Goal: Register for event/course

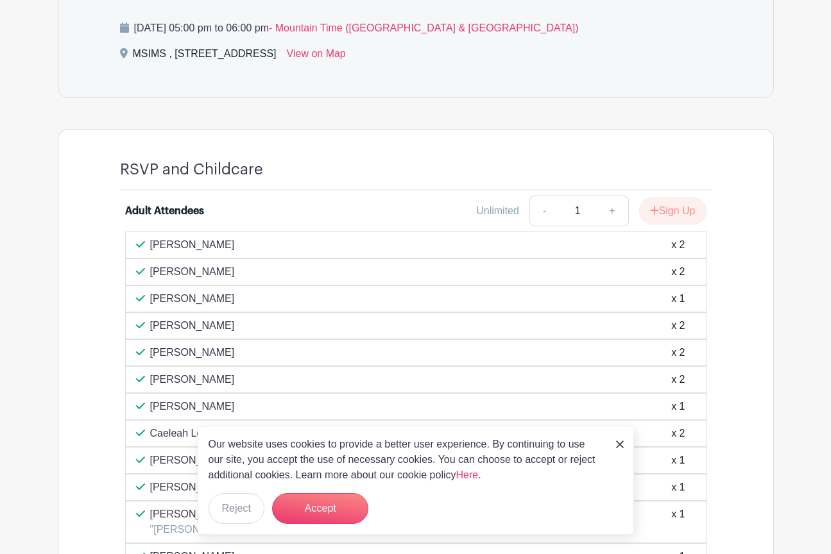
scroll to position [635, 0]
click at [609, 208] on link "+" at bounding box center [612, 211] width 32 height 31
type input "2"
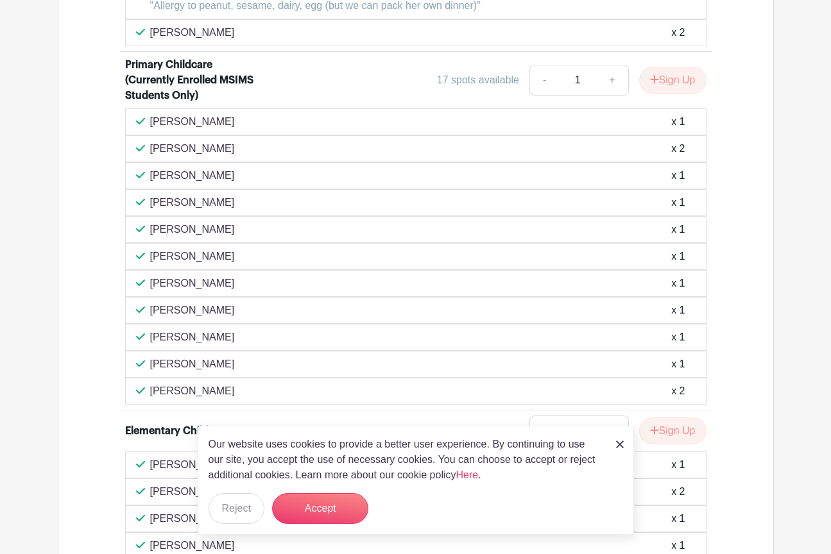
scroll to position [2075, 0]
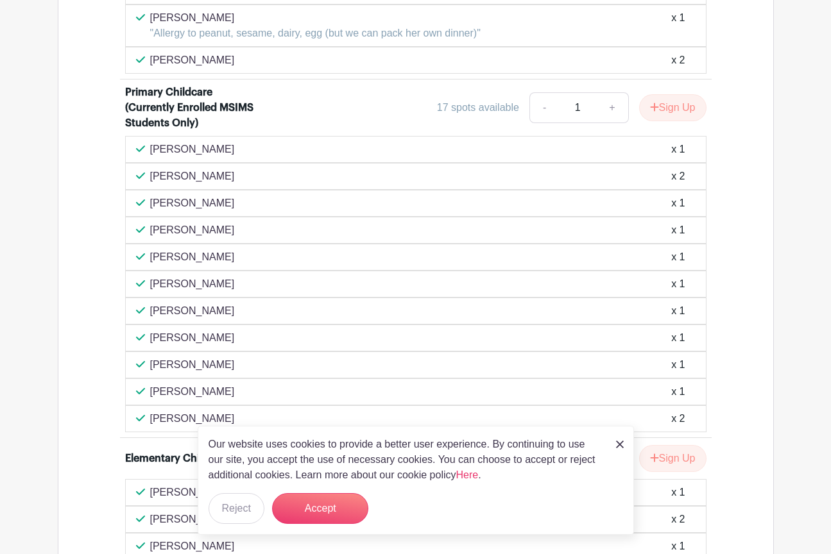
click at [610, 106] on link "+" at bounding box center [612, 107] width 32 height 31
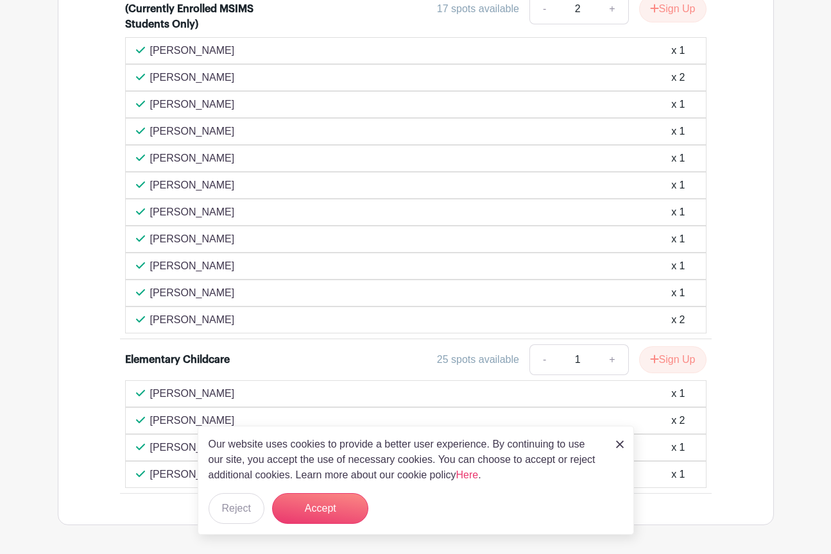
scroll to position [2177, 0]
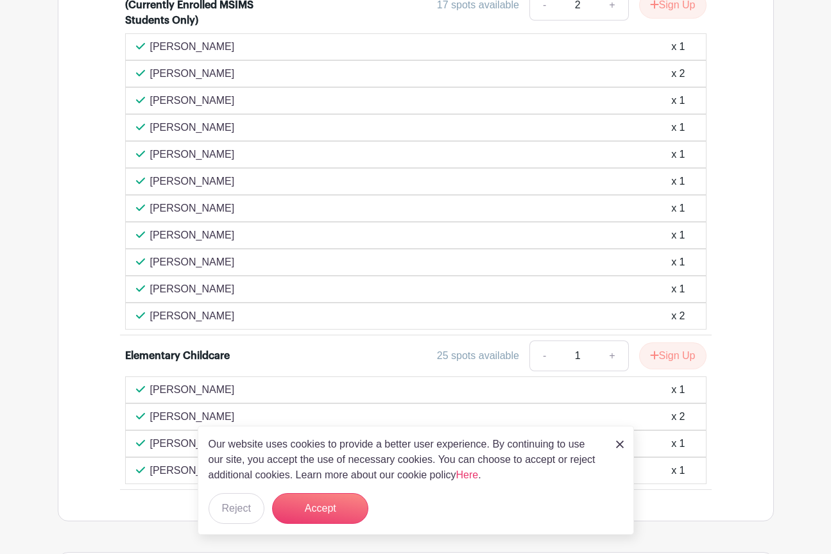
click at [536, 8] on link "-" at bounding box center [544, 5] width 30 height 31
type input "1"
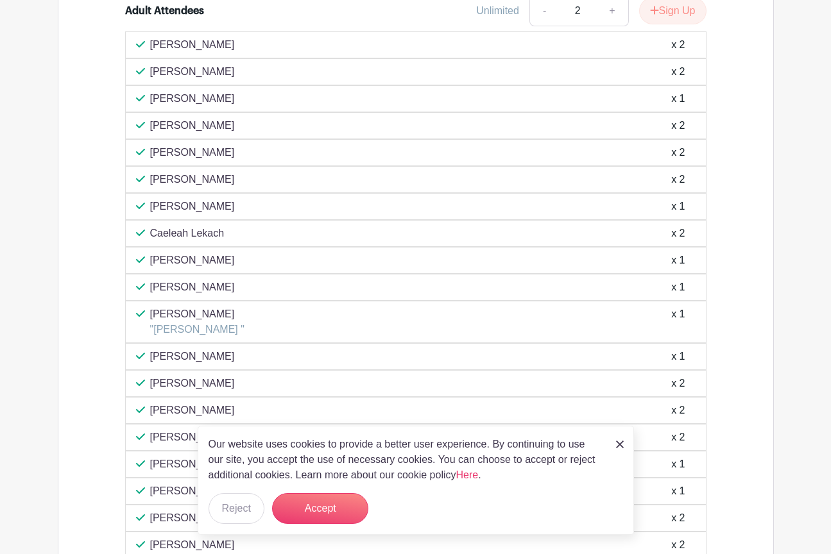
scroll to position [772, 0]
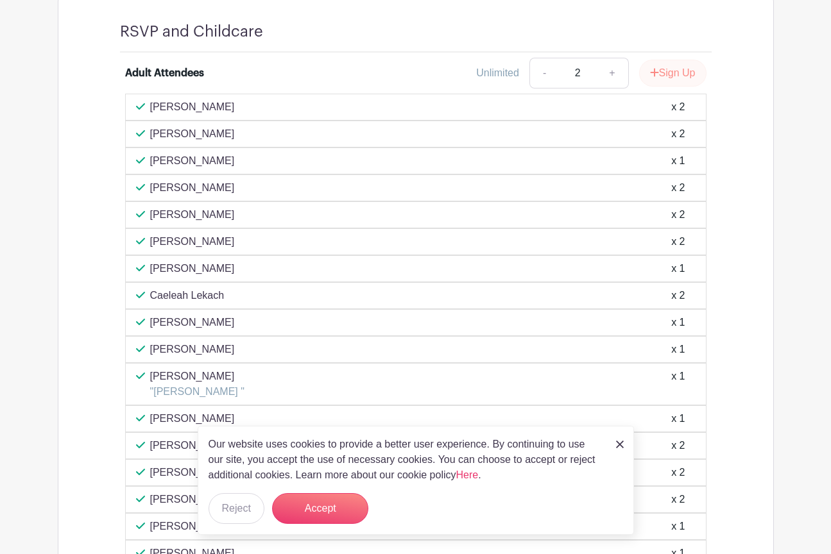
click at [686, 76] on button "Sign Up" at bounding box center [672, 73] width 67 height 27
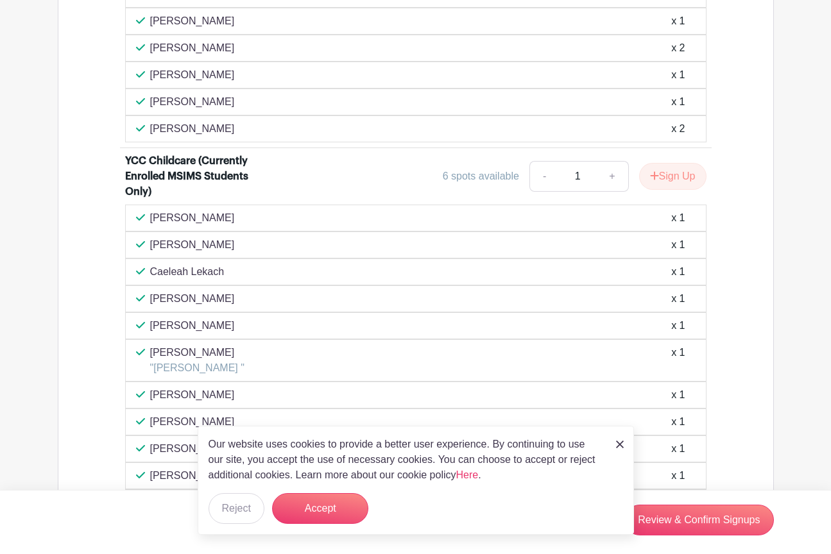
scroll to position [1594, 0]
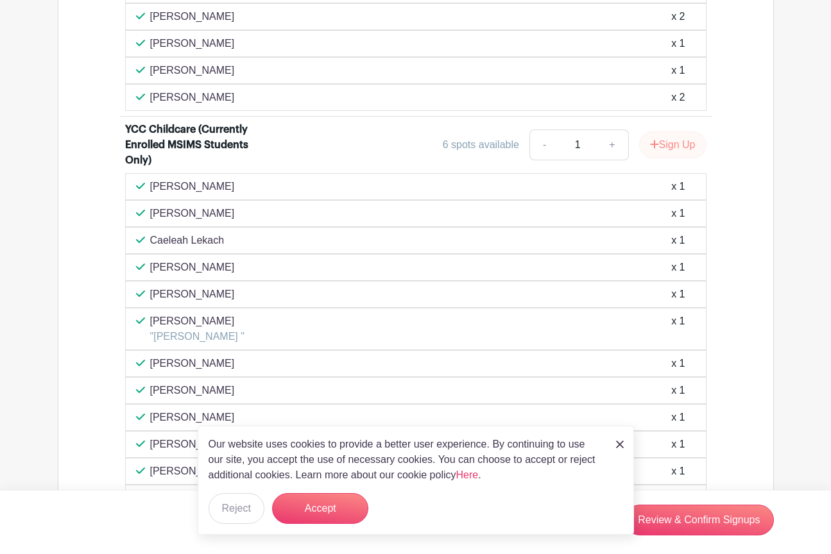
click at [680, 148] on button "Sign Up" at bounding box center [672, 145] width 67 height 27
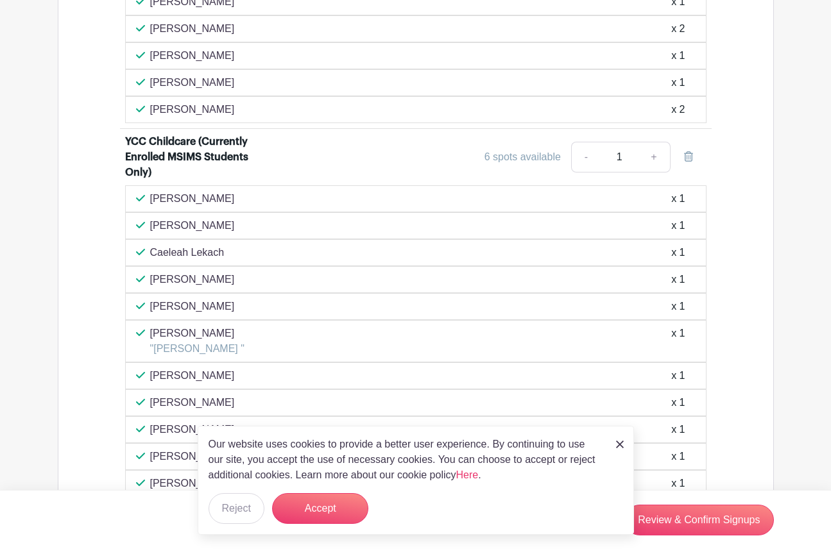
click at [584, 156] on link "-" at bounding box center [586, 157] width 30 height 31
click at [587, 157] on link "-" at bounding box center [586, 157] width 30 height 31
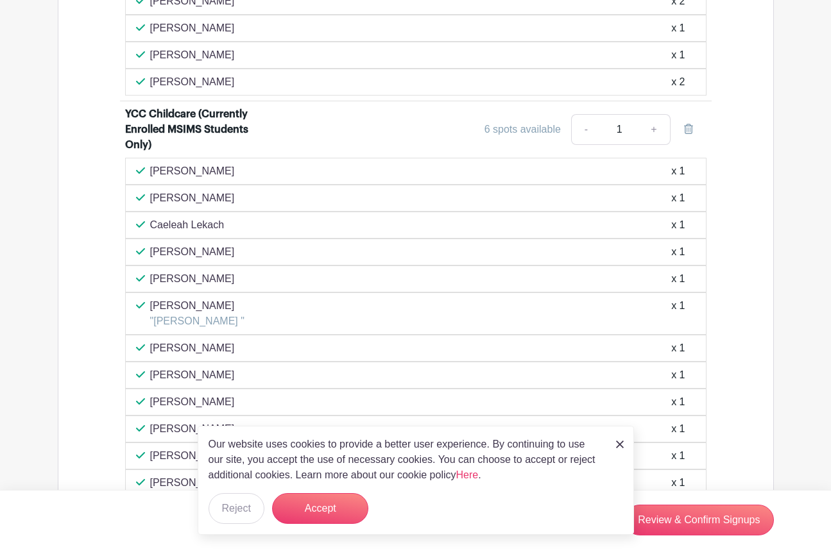
scroll to position [1615, 0]
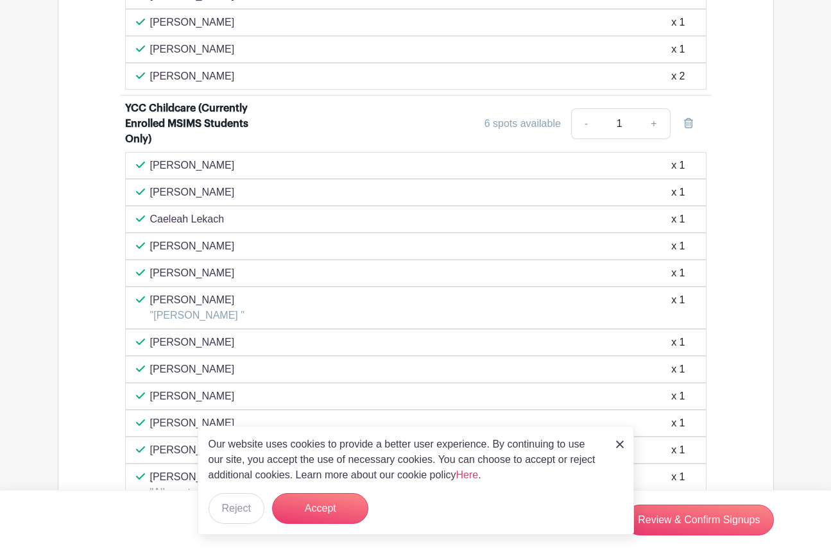
click at [688, 124] on icon at bounding box center [688, 123] width 9 height 10
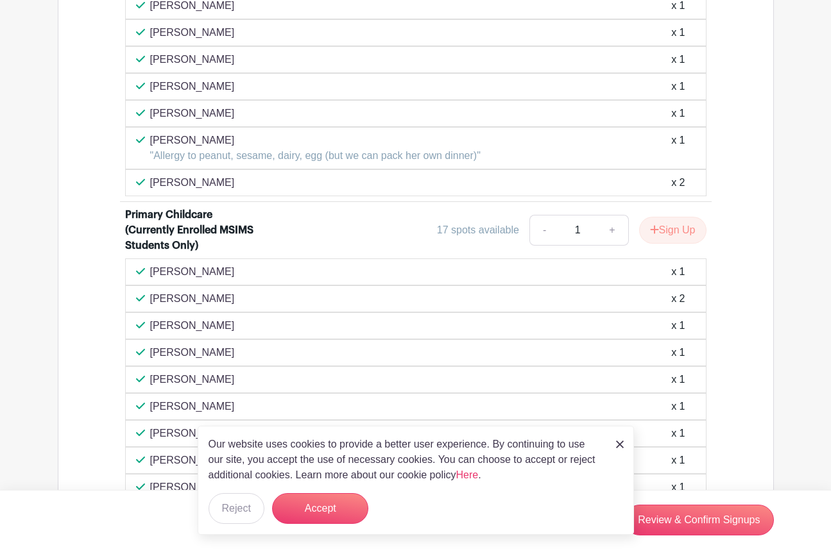
scroll to position [1968, 0]
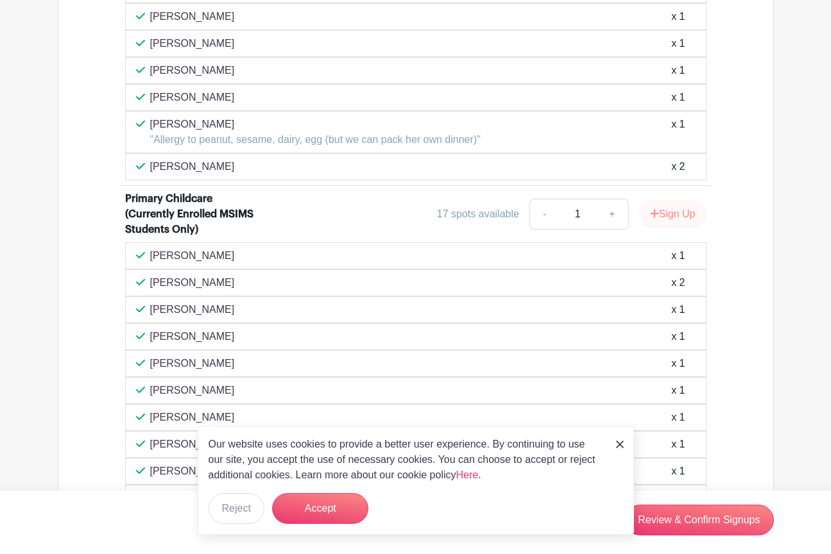
click at [673, 214] on button "Sign Up" at bounding box center [672, 214] width 67 height 27
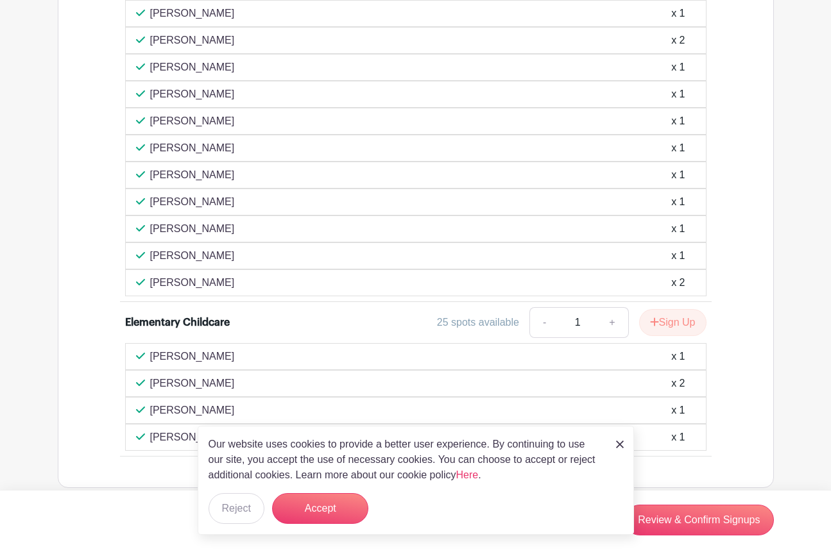
scroll to position [2217, 0]
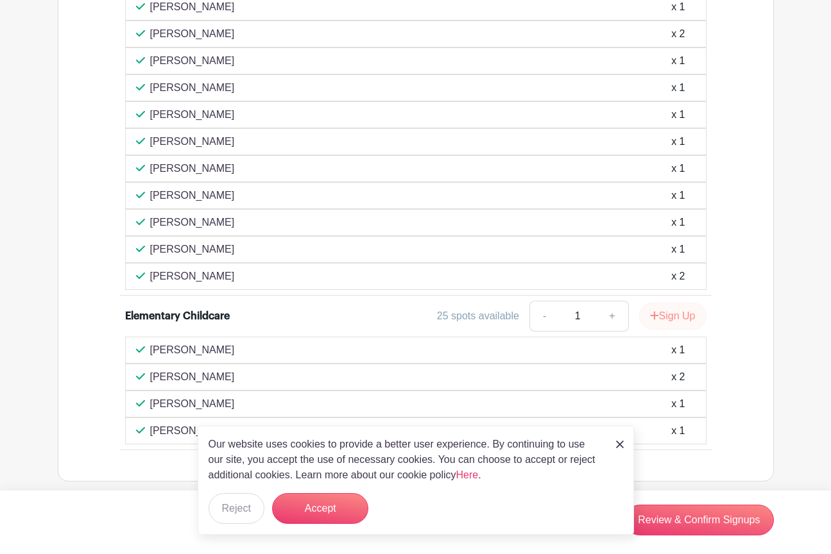
click at [674, 314] on button "Sign Up" at bounding box center [672, 316] width 67 height 27
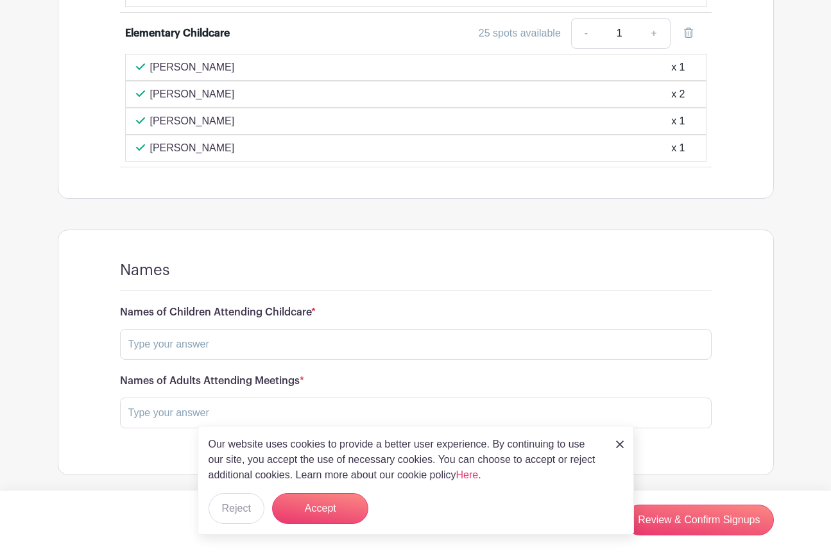
scroll to position [2500, 0]
click at [517, 354] on input "text" at bounding box center [416, 345] width 592 height 31
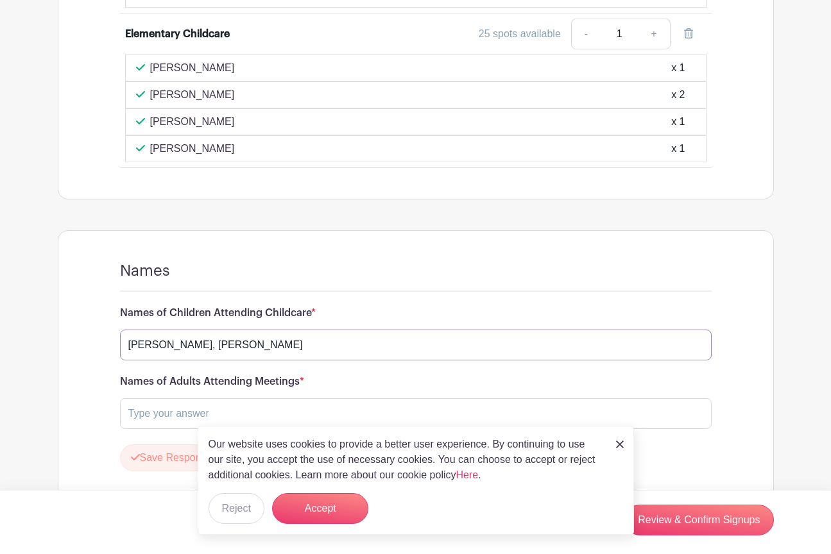
type input "[PERSON_NAME], [PERSON_NAME]"
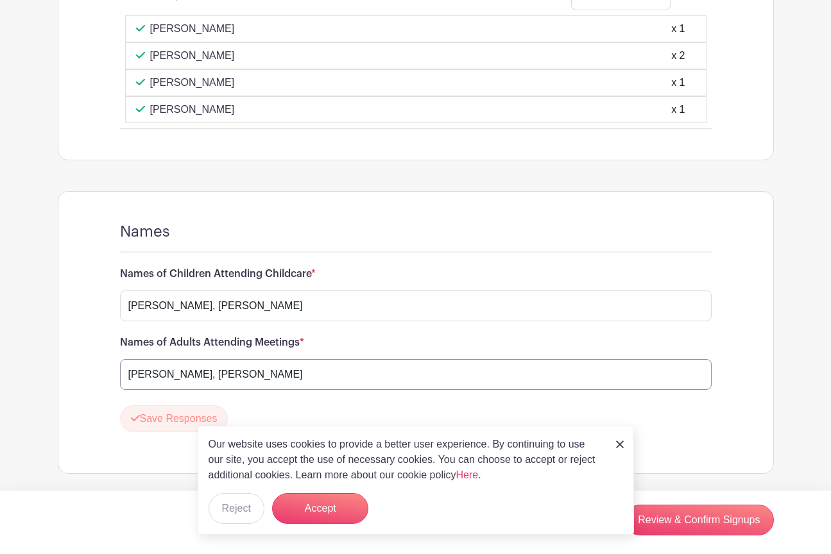
scroll to position [2537, 0]
type input "[PERSON_NAME], [PERSON_NAME]"
click at [205, 427] on div "Our website uses cookies to provide a better user experience. By continuing to …" at bounding box center [416, 480] width 436 height 109
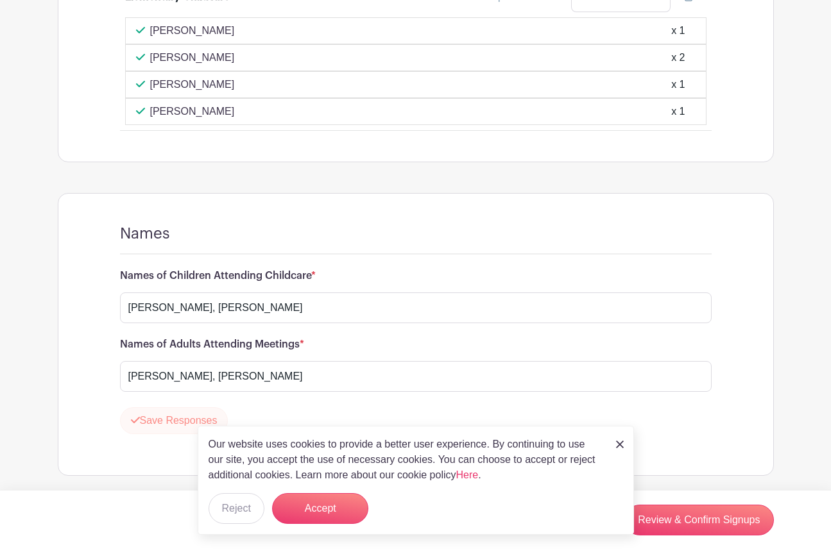
click at [175, 416] on button "Save Responses" at bounding box center [174, 420] width 108 height 27
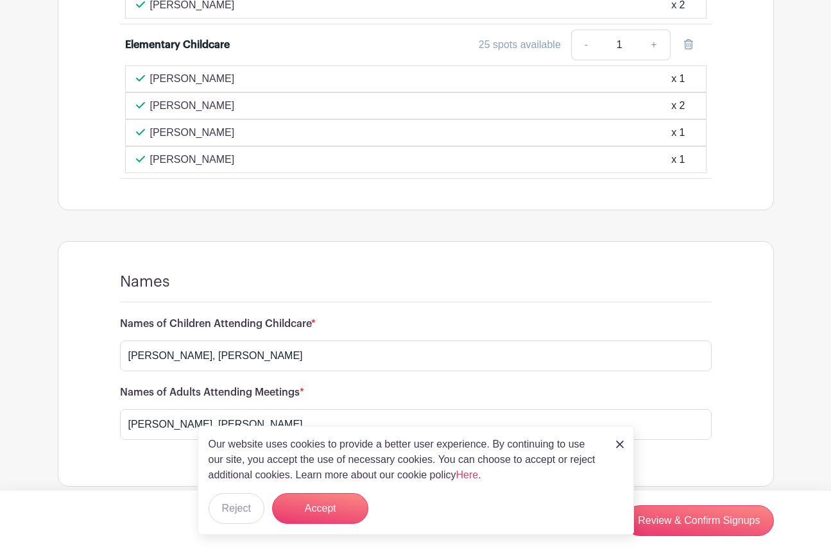
scroll to position [2486, 0]
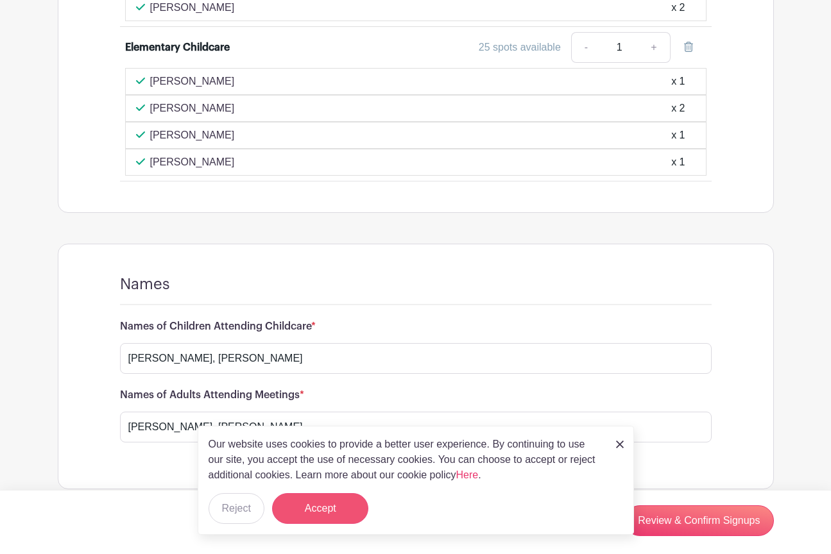
click at [330, 518] on button "Accept" at bounding box center [320, 508] width 96 height 31
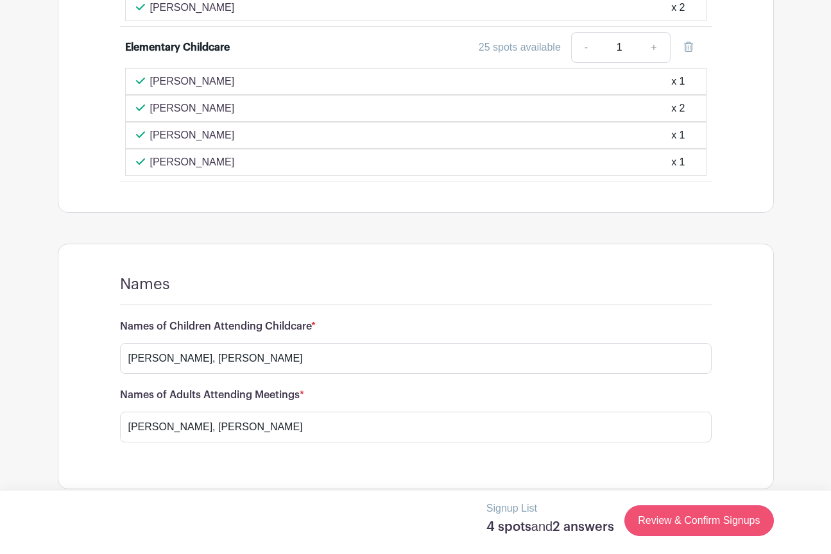
click at [681, 527] on link "Review & Confirm Signups" at bounding box center [698, 521] width 149 height 31
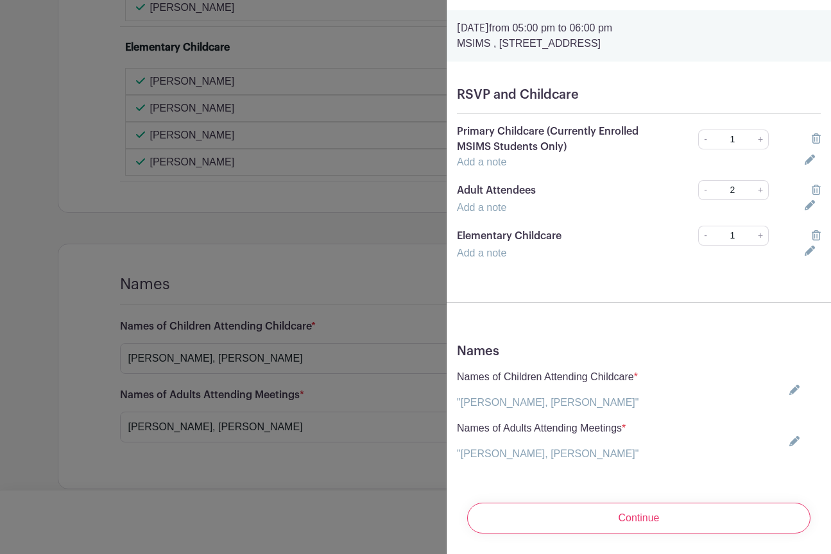
scroll to position [35, 0]
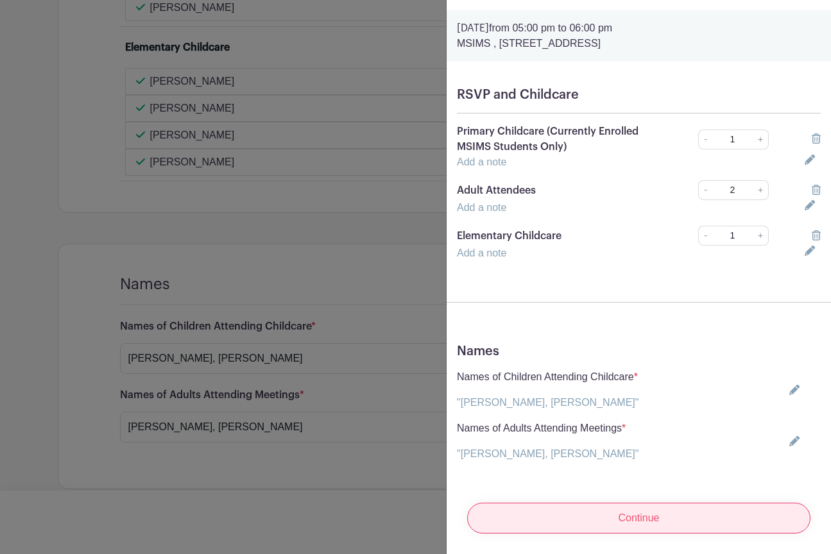
click at [629, 519] on input "Continue" at bounding box center [638, 518] width 343 height 31
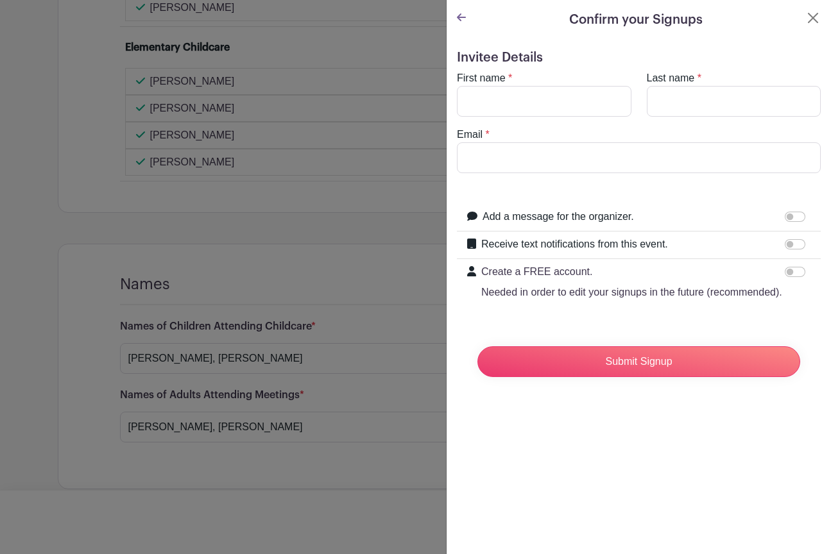
scroll to position [0, 0]
type input "[PERSON_NAME]"
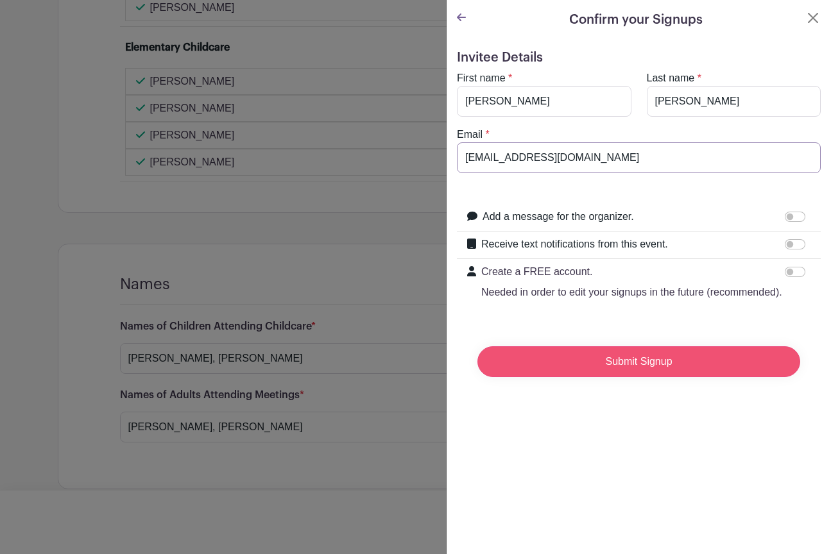
type input "[EMAIL_ADDRESS][DOMAIN_NAME]"
click at [529, 370] on input "Submit Signup" at bounding box center [638, 361] width 323 height 31
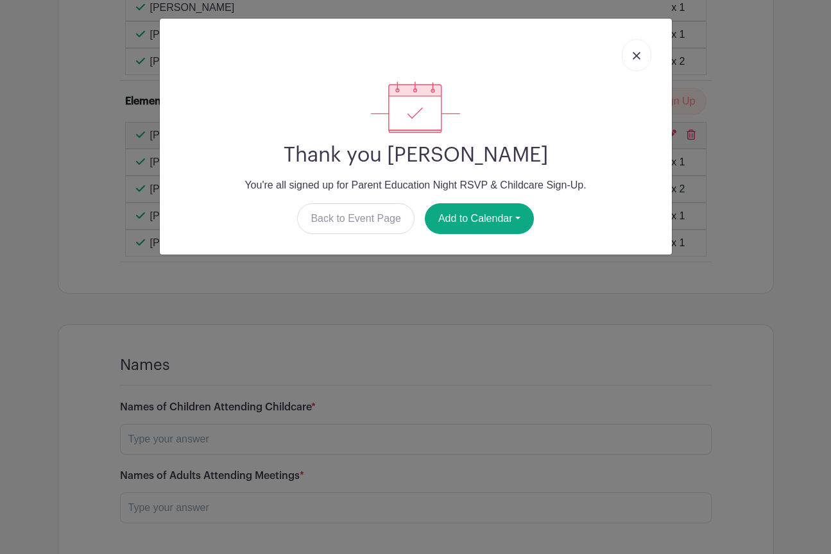
click at [635, 58] on img at bounding box center [637, 56] width 8 height 8
